Goal: Find specific page/section: Find specific page/section

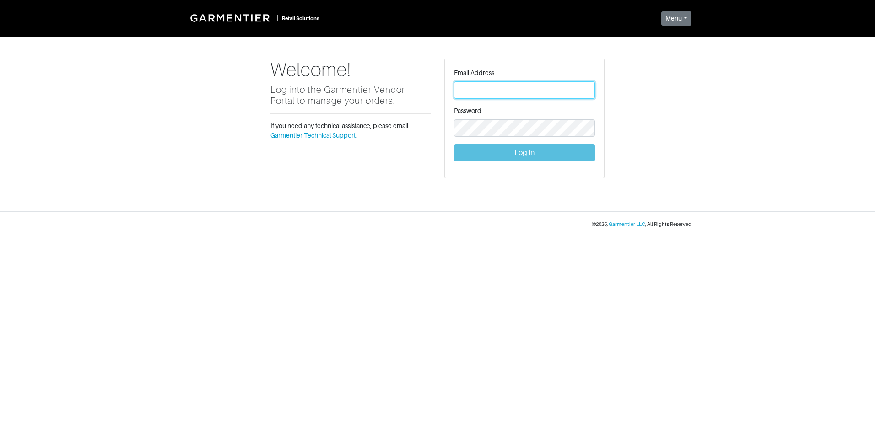
type input "Vince@garmentier.co"
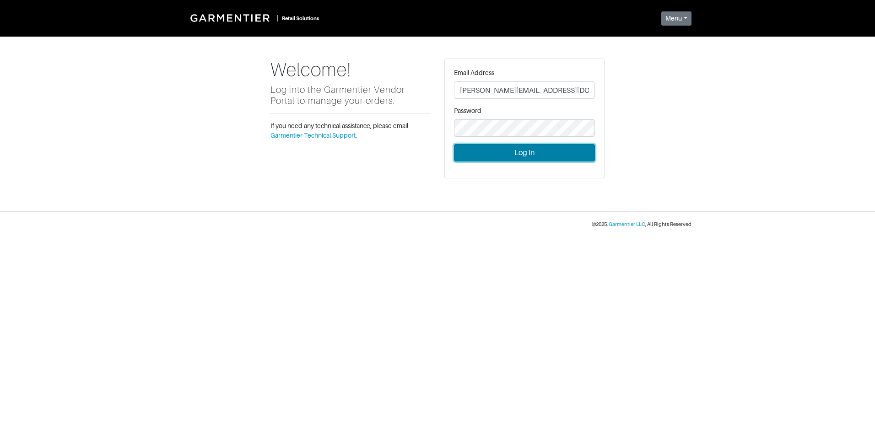
click at [525, 150] on button "Log In" at bounding box center [524, 152] width 141 height 17
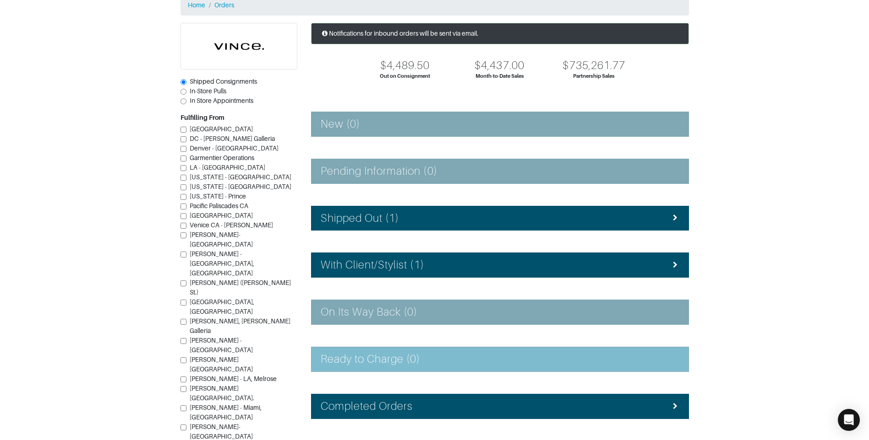
scroll to position [46, 0]
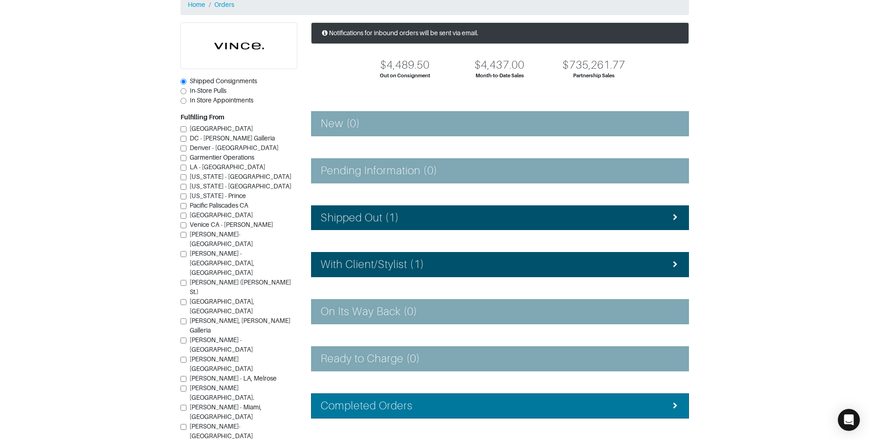
click at [448, 411] on div "Completed Orders" at bounding box center [500, 406] width 359 height 13
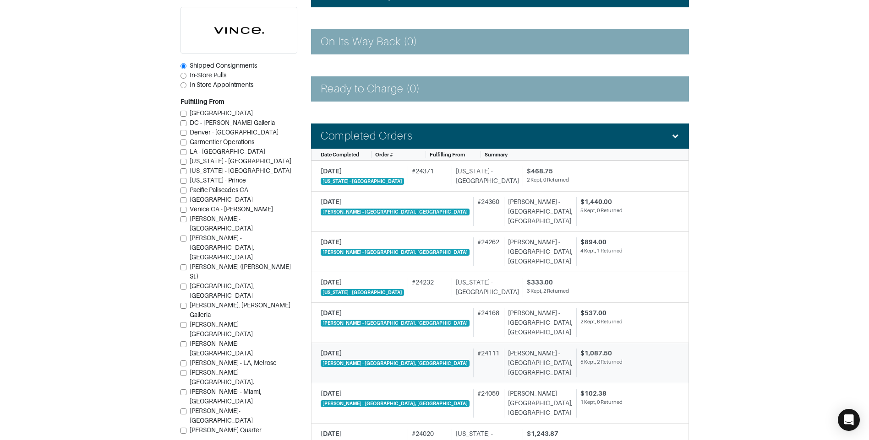
scroll to position [320, 0]
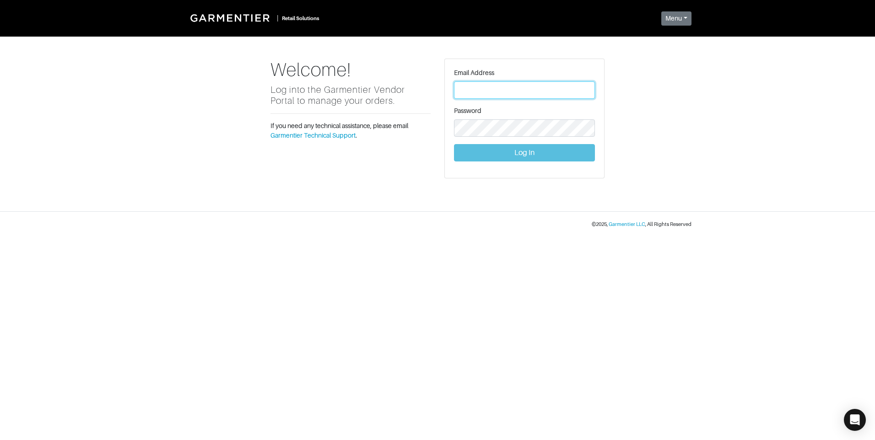
type input "[PERSON_NAME][EMAIL_ADDRESS][DOMAIN_NAME]"
click at [500, 156] on button "Log In" at bounding box center [524, 152] width 141 height 17
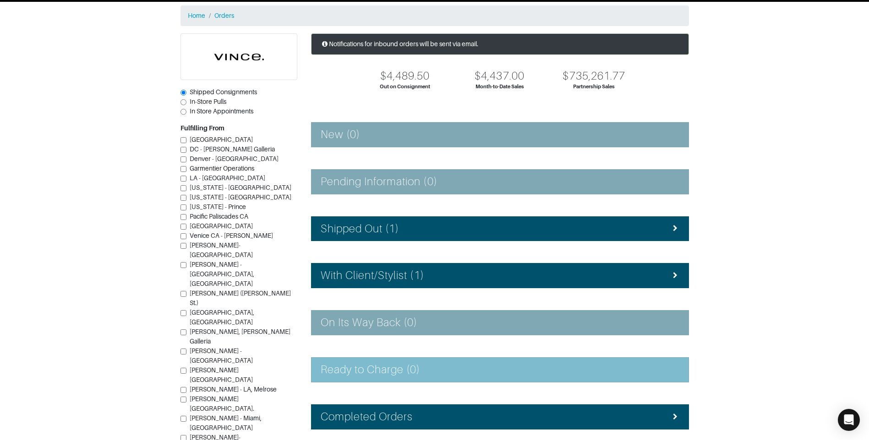
scroll to position [82, 0]
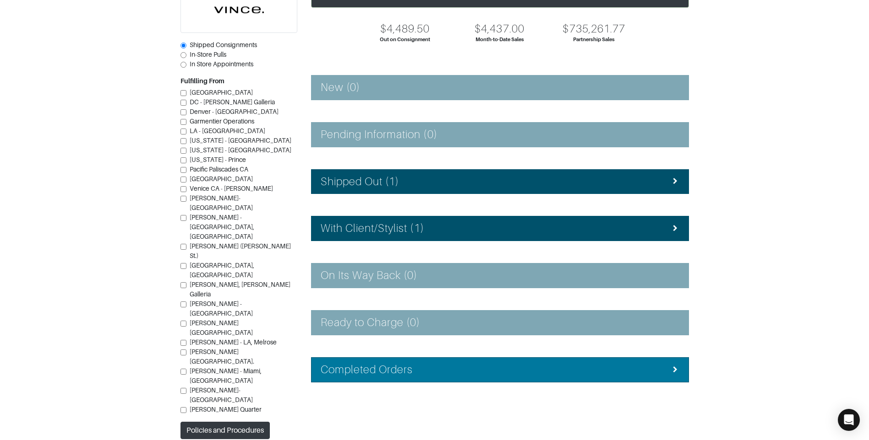
click at [459, 373] on div "Completed Orders" at bounding box center [500, 370] width 359 height 13
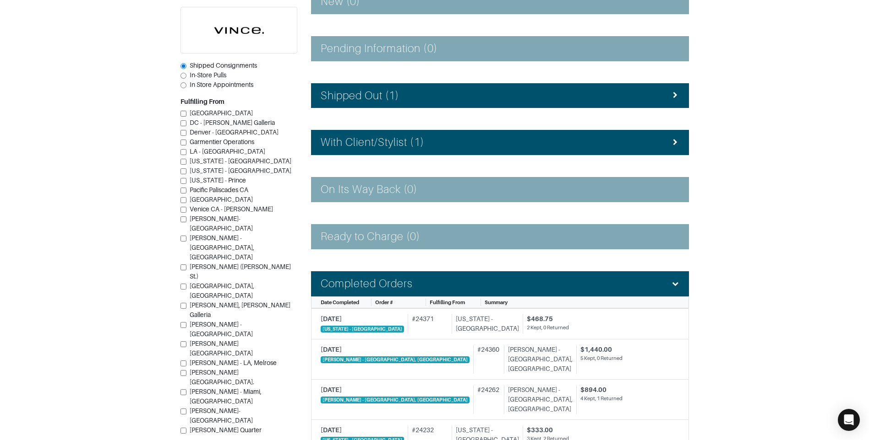
scroll to position [174, 0]
